Goal: Information Seeking & Learning: Check status

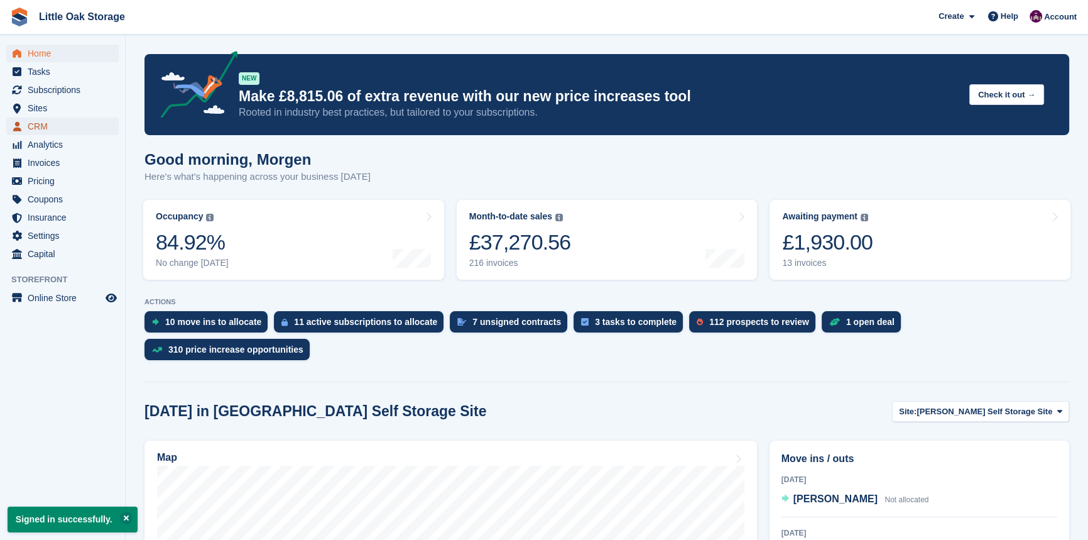
click at [35, 120] on span "CRM" at bounding box center [65, 126] width 75 height 18
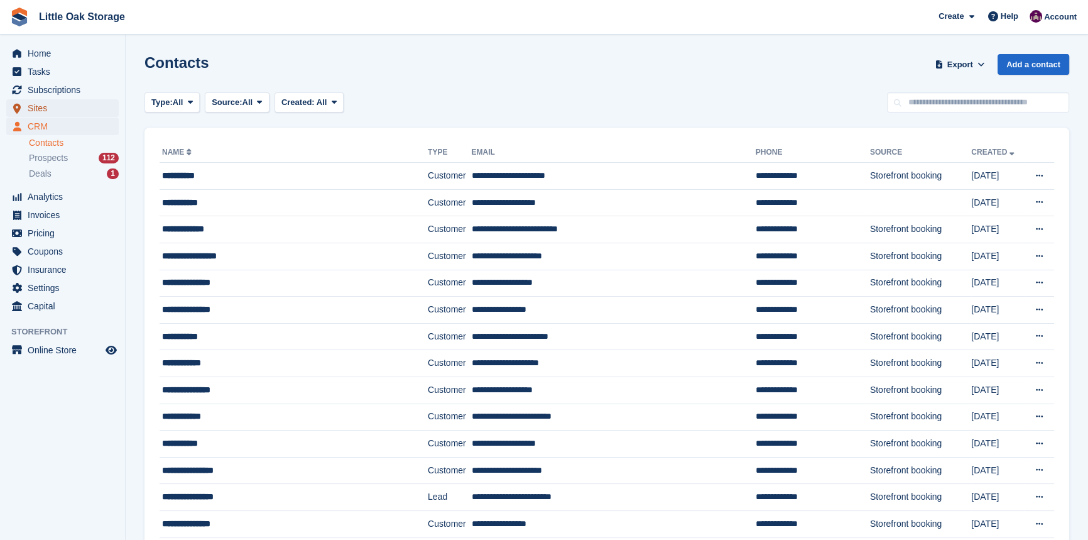
click at [37, 110] on span "Sites" at bounding box center [65, 108] width 75 height 18
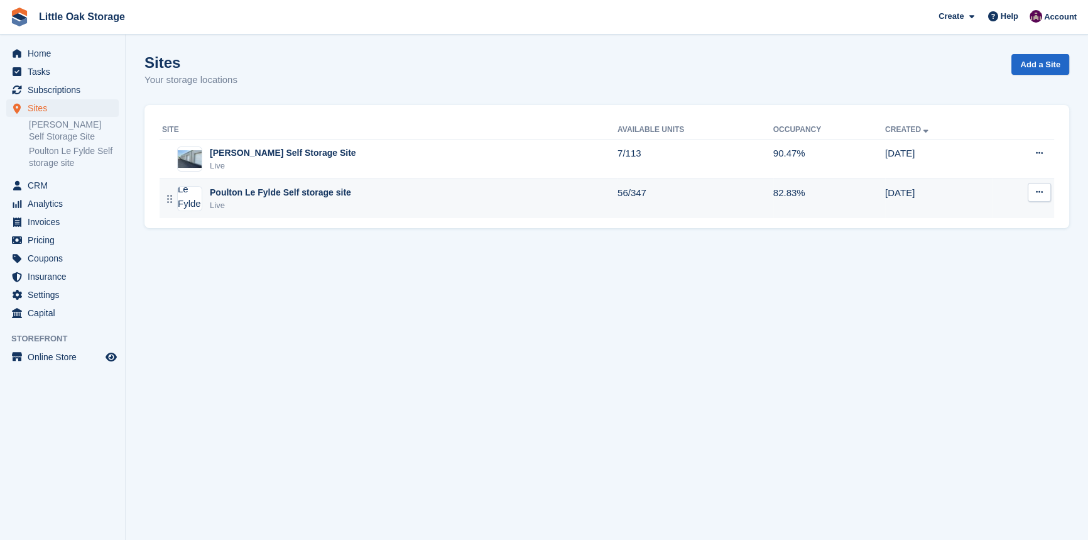
click at [242, 189] on div "Poulton Le Fylde Self storage site" at bounding box center [280, 192] width 141 height 13
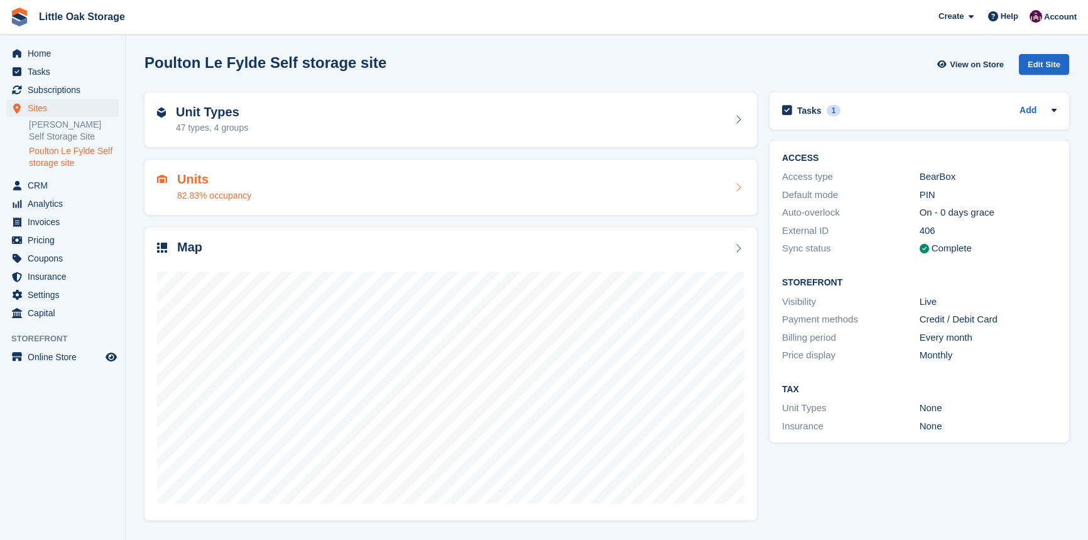
click at [328, 194] on div "Units 82.83% occupancy" at bounding box center [450, 187] width 587 height 30
click at [337, 187] on div "Units 82.83% occupancy" at bounding box center [450, 187] width 587 height 30
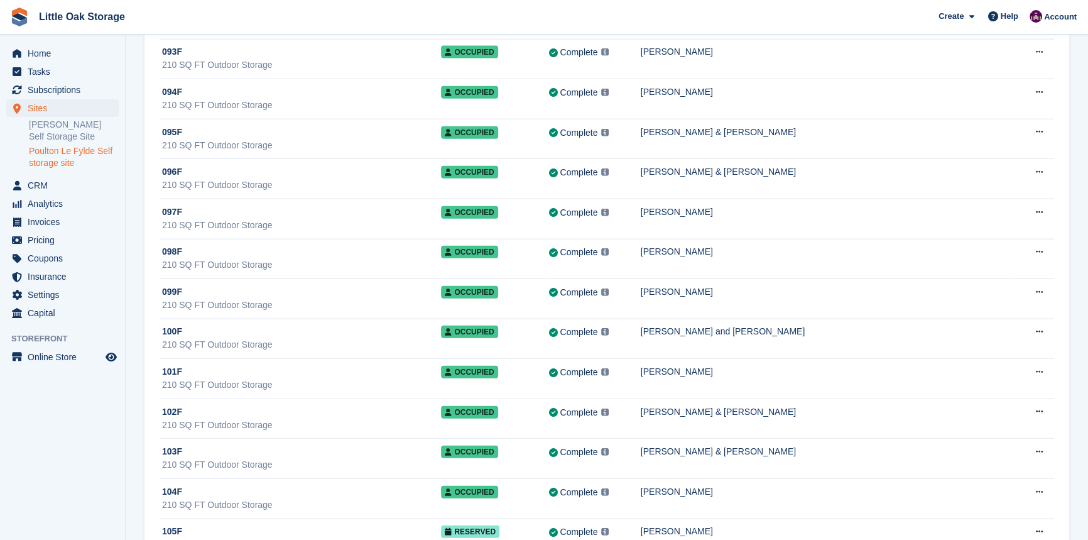
scroll to position [3783, 0]
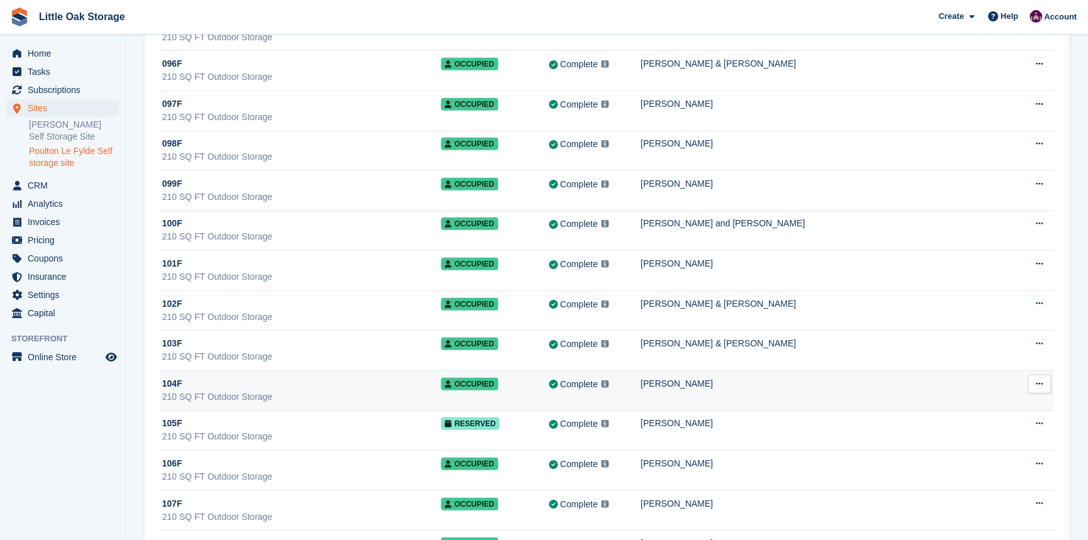
click at [735, 385] on td "[PERSON_NAME]" at bounding box center [827, 391] width 373 height 40
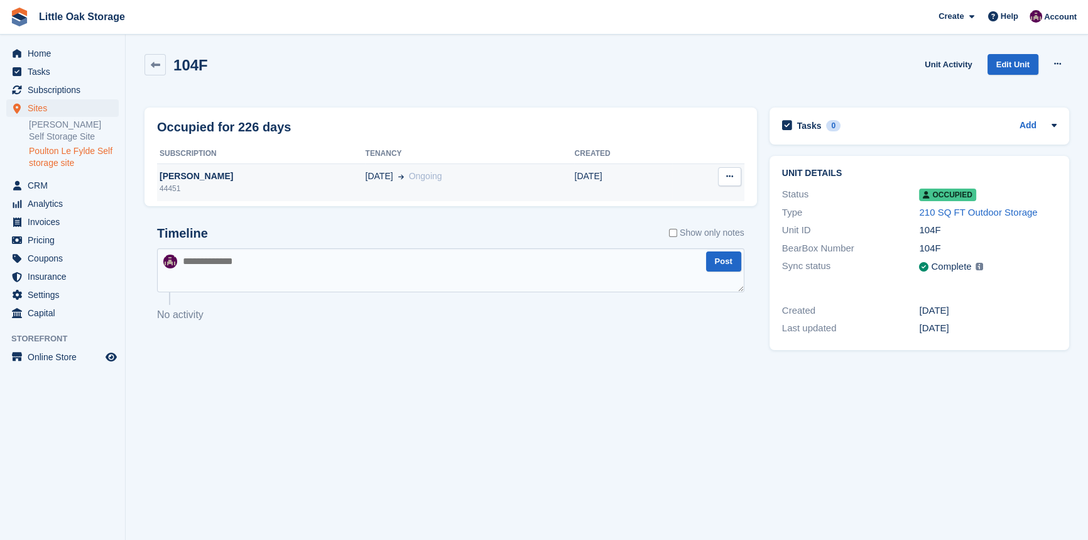
click at [212, 188] on div "44451" at bounding box center [261, 188] width 208 height 11
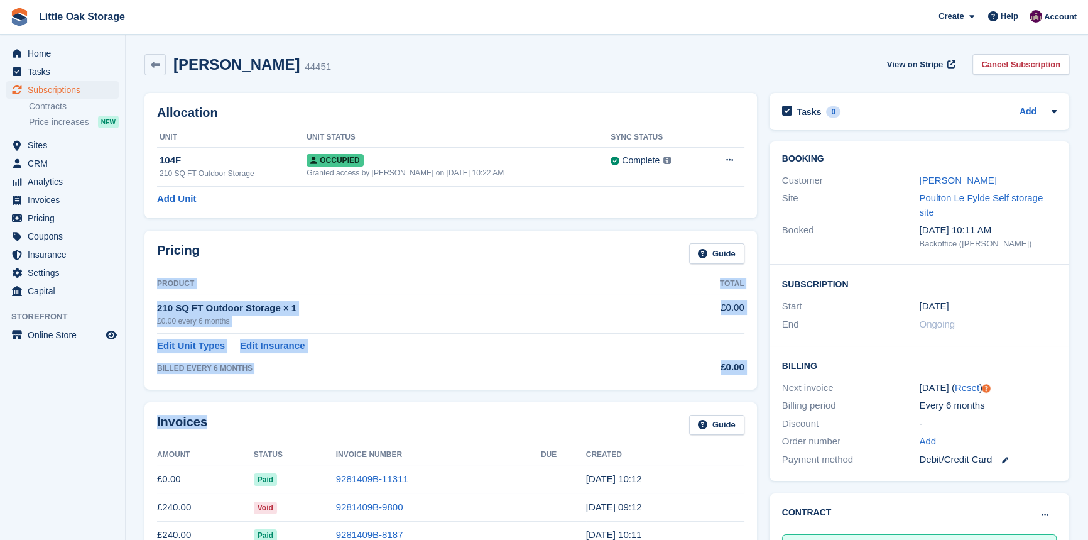
drag, startPoint x: 329, startPoint y: 263, endPoint x: 328, endPoint y: 430, distance: 167.1
click at [328, 430] on div "Allocation Unit Unit Status Sync Status 104F 210 SQ FT Outdoor Storage Occupied…" at bounding box center [450, 479] width 625 height 784
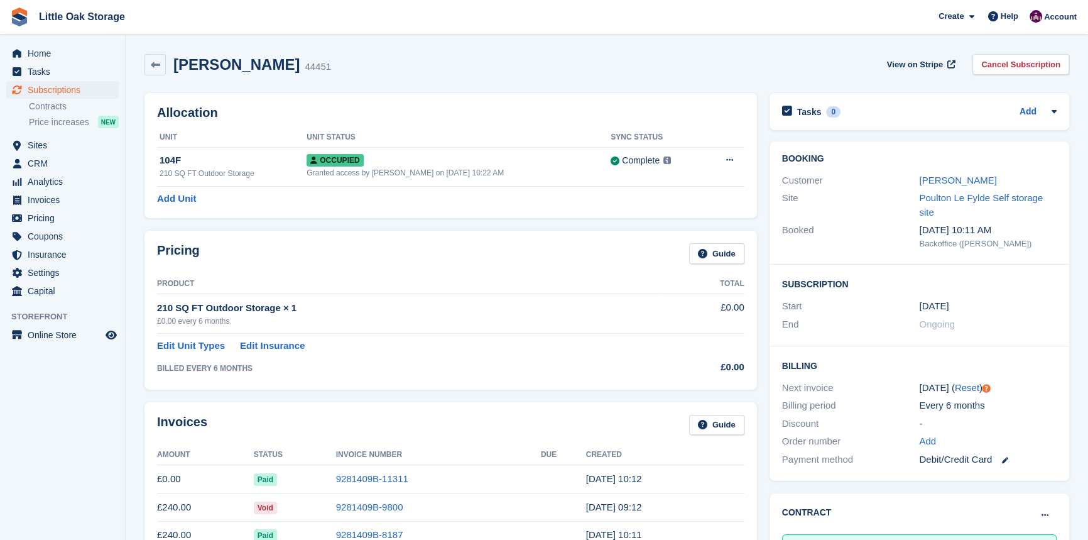
drag, startPoint x: 374, startPoint y: 532, endPoint x: 389, endPoint y: 566, distance: 36.9
